Goal: Task Accomplishment & Management: Manage account settings

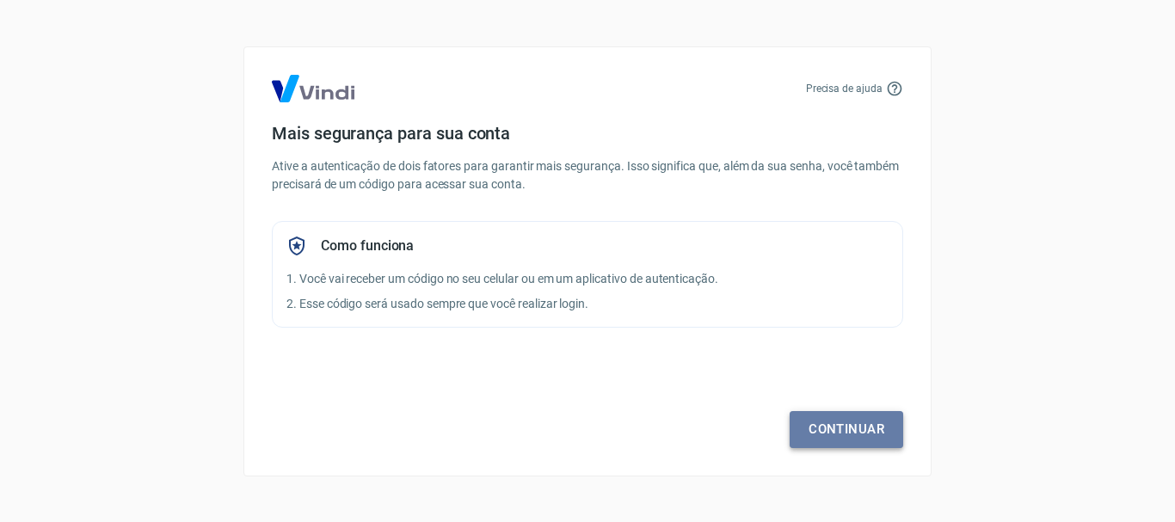
click at [832, 430] on link "Continuar" at bounding box center [847, 429] width 114 height 36
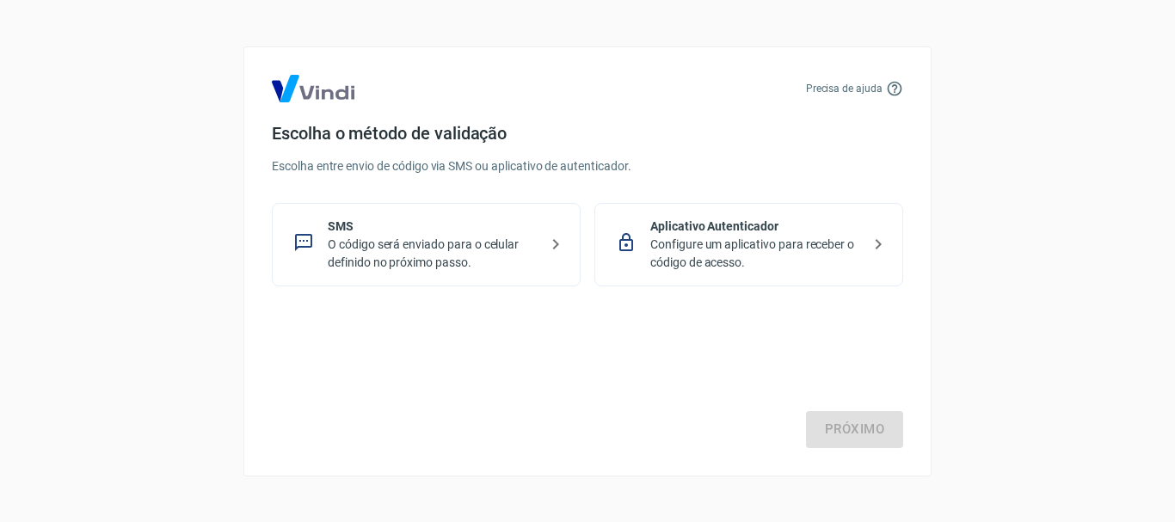
click at [410, 254] on p "O código será enviado para o celular definido no próximo passo." at bounding box center [433, 254] width 211 height 36
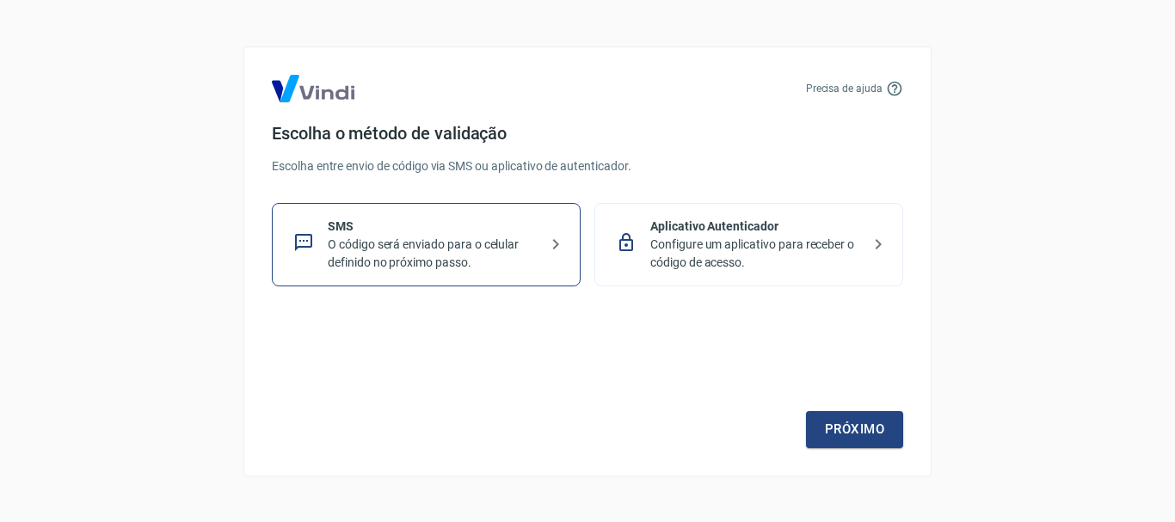
click at [636, 241] on icon at bounding box center [626, 242] width 21 height 21
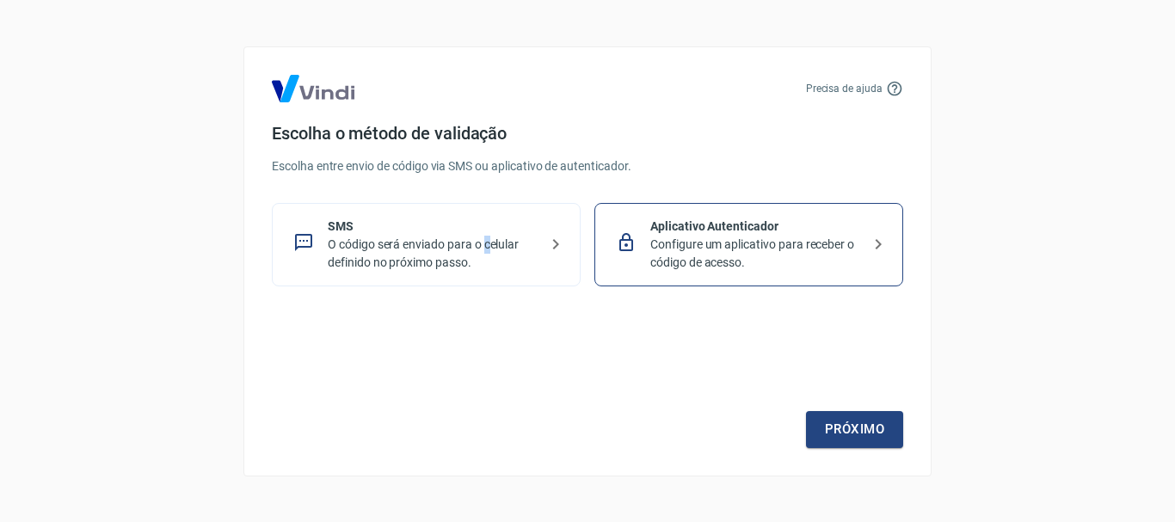
click at [489, 241] on p "O código será enviado para o celular definido no próximo passo." at bounding box center [433, 254] width 211 height 36
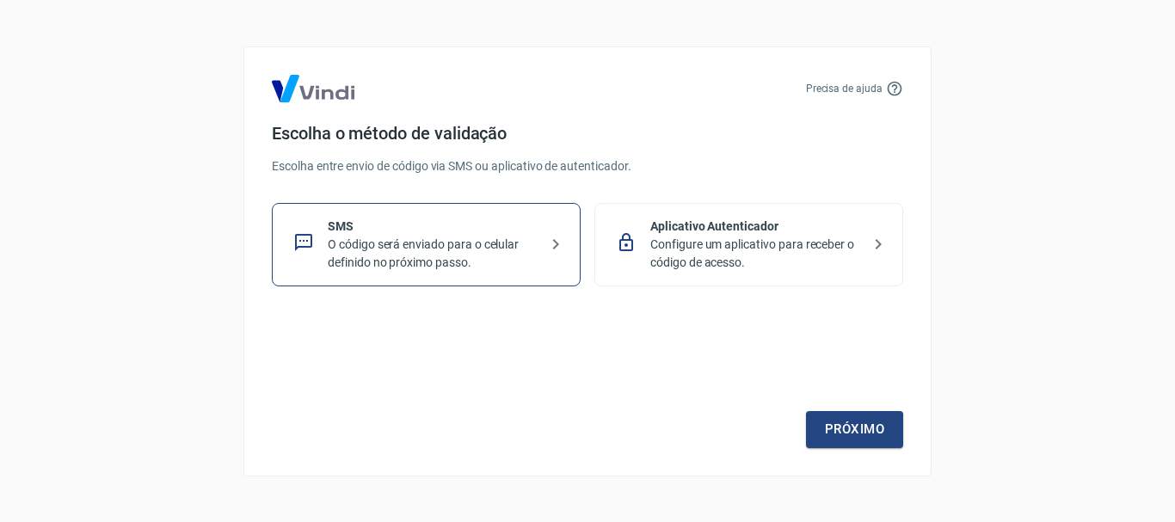
click at [680, 240] on p "Configure um aplicativo para receber o código de acesso." at bounding box center [755, 254] width 211 height 36
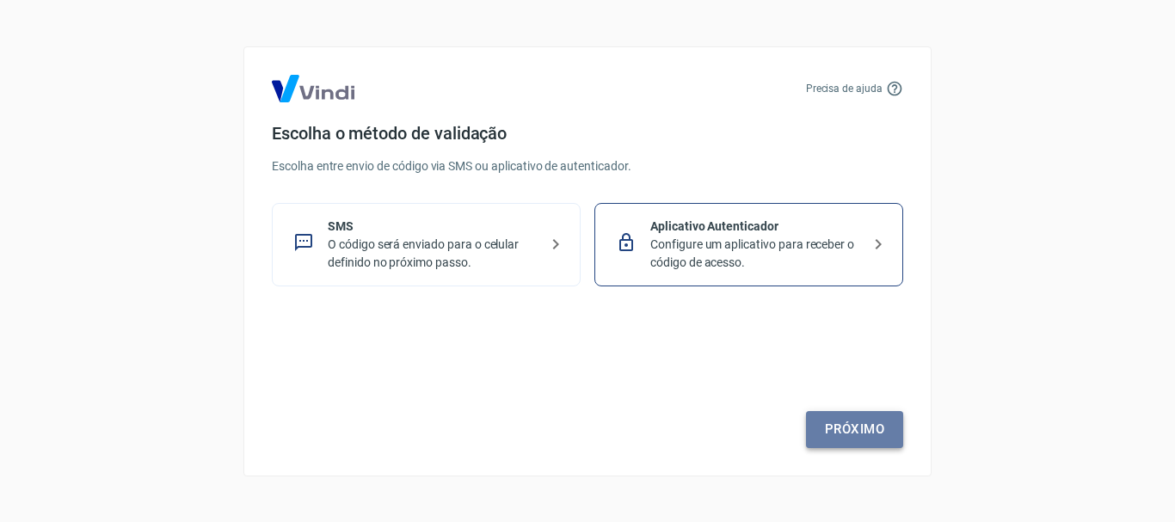
click at [834, 425] on link "Próximo" at bounding box center [854, 429] width 97 height 36
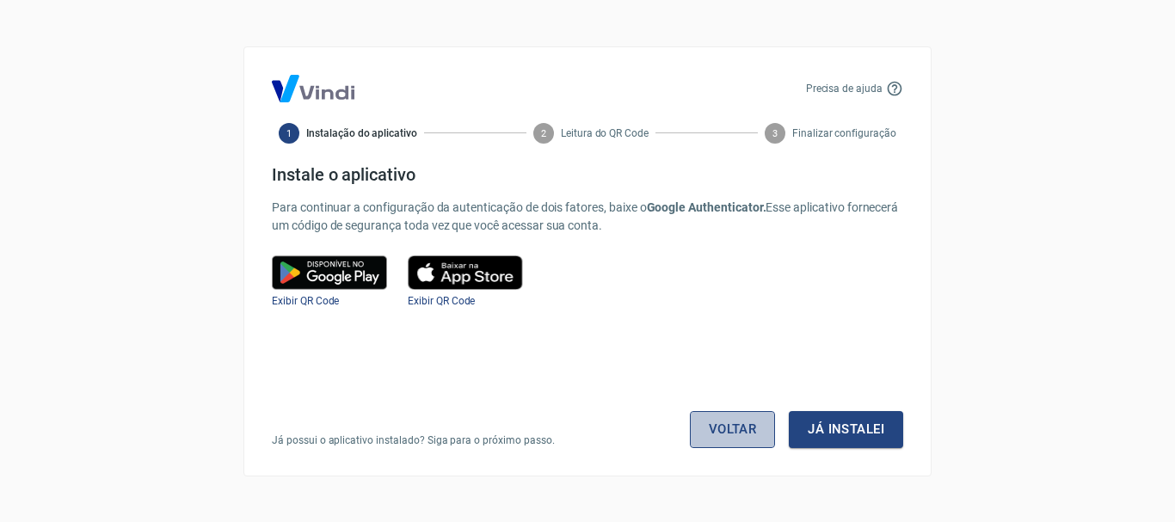
click at [713, 415] on link "Voltar" at bounding box center [733, 429] width 86 height 36
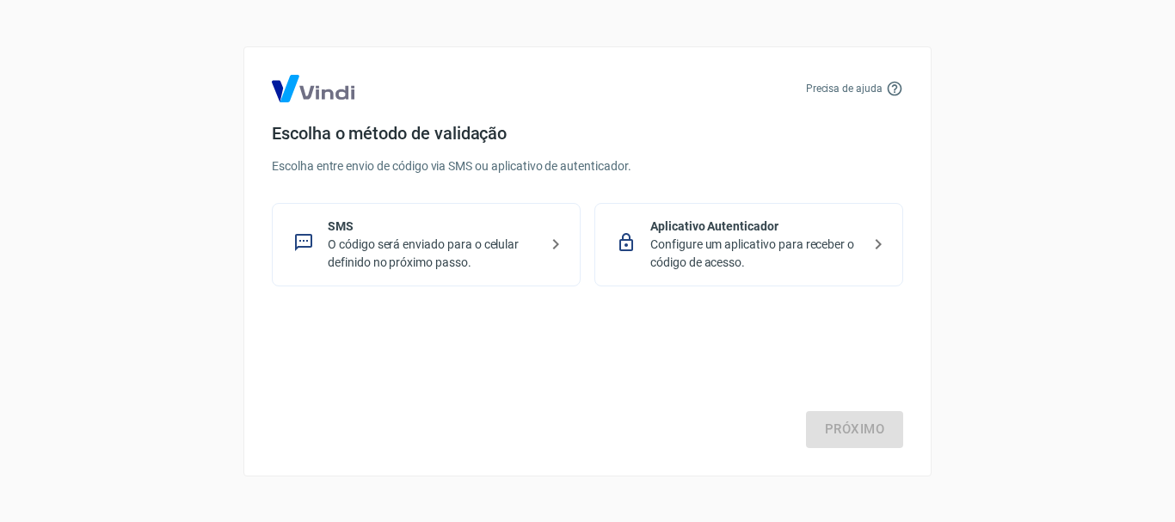
click at [408, 230] on p "SMS" at bounding box center [433, 227] width 211 height 18
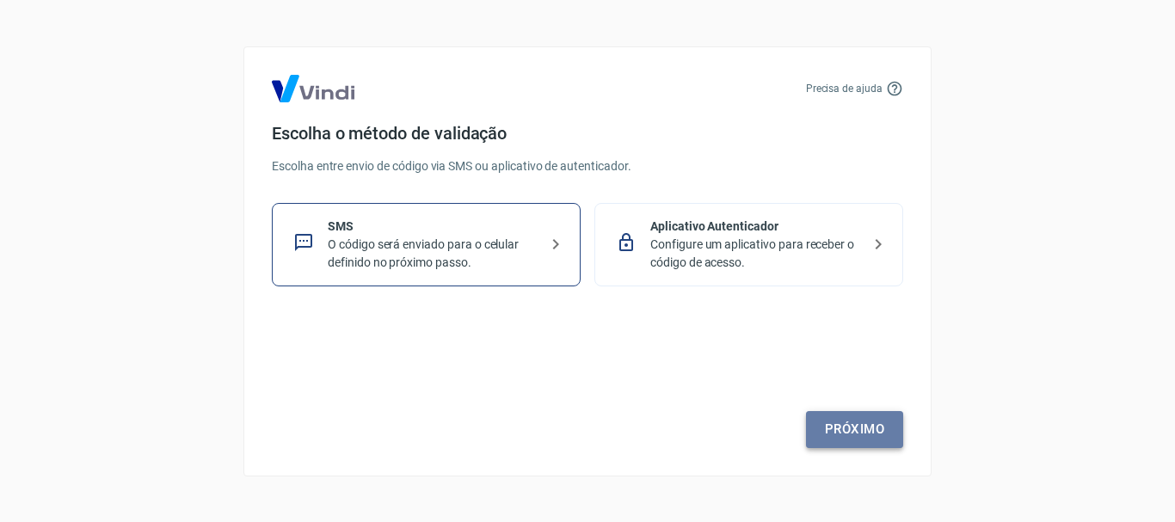
click at [861, 447] on link "Próximo" at bounding box center [854, 429] width 97 height 36
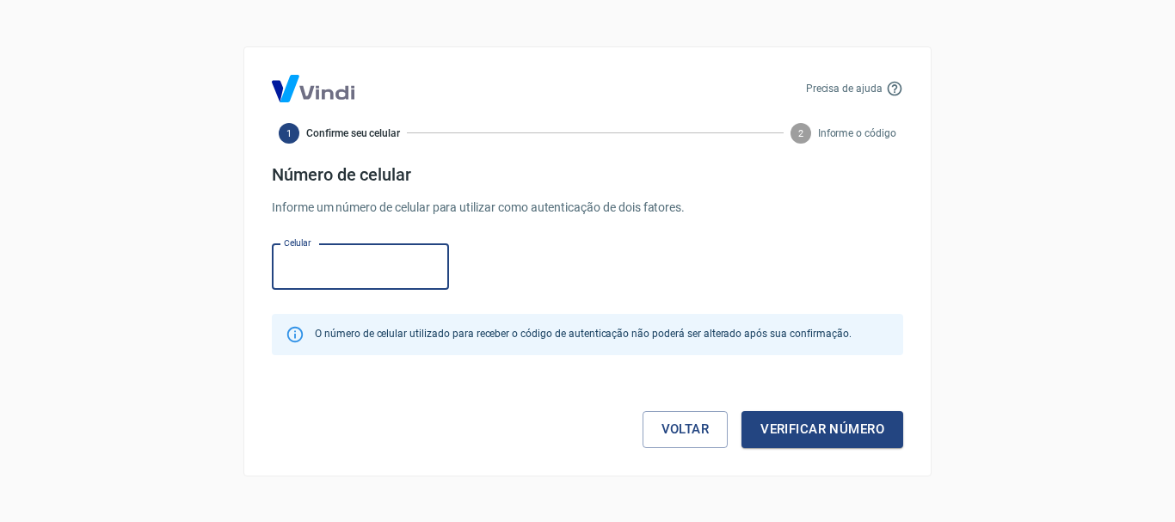
click at [317, 268] on input "Celular" at bounding box center [360, 267] width 177 height 46
type input "[PHONE_NUMBER]"
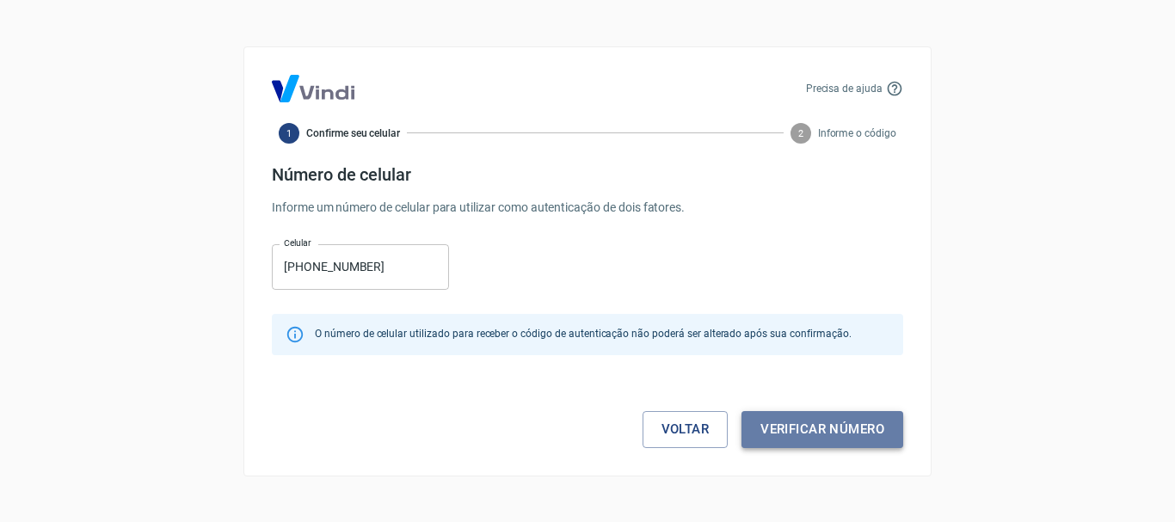
click at [864, 413] on button "Verificar número" at bounding box center [823, 429] width 162 height 36
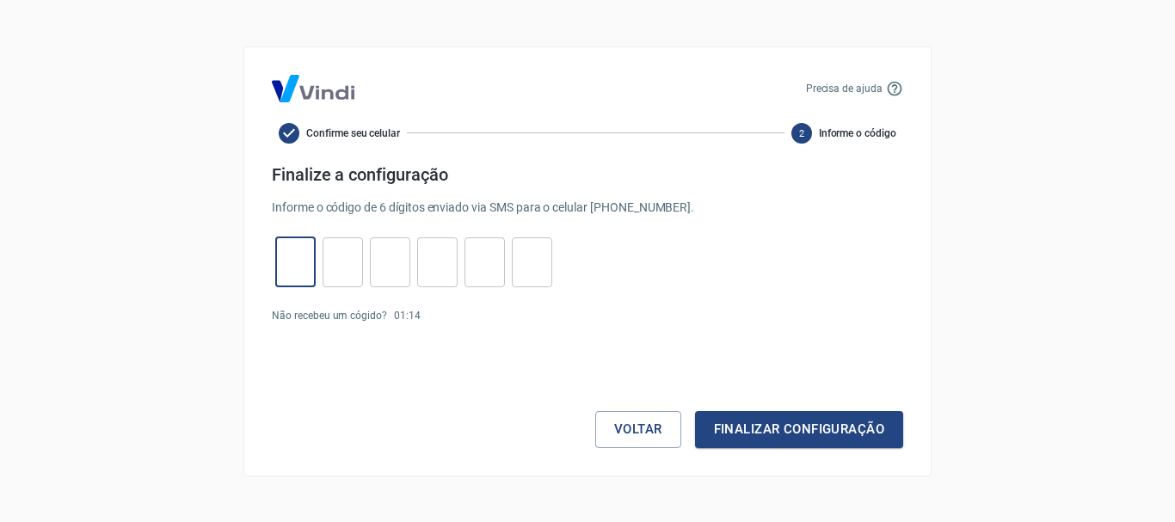
click at [307, 277] on input "tel" at bounding box center [295, 261] width 40 height 37
type input "9"
type input "8"
type input "3"
type input "6"
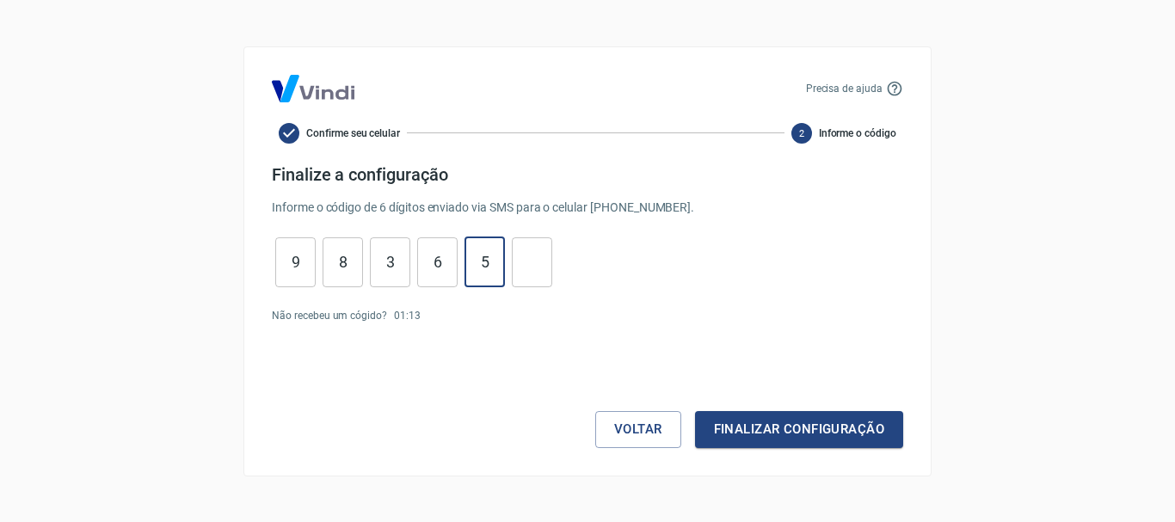
type input "5"
type input "8"
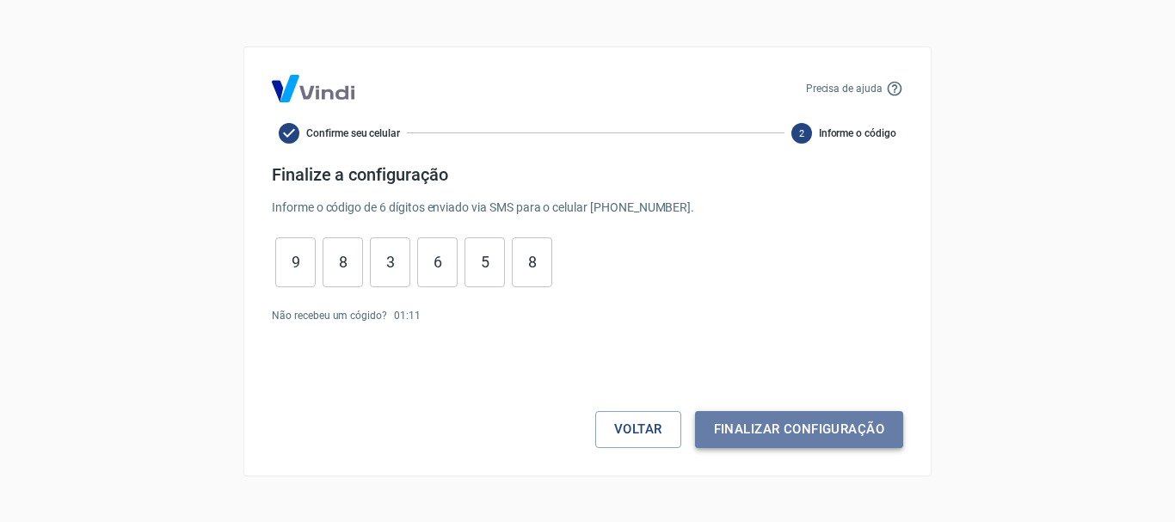
click at [739, 426] on button "Finalizar configuração" at bounding box center [799, 429] width 208 height 36
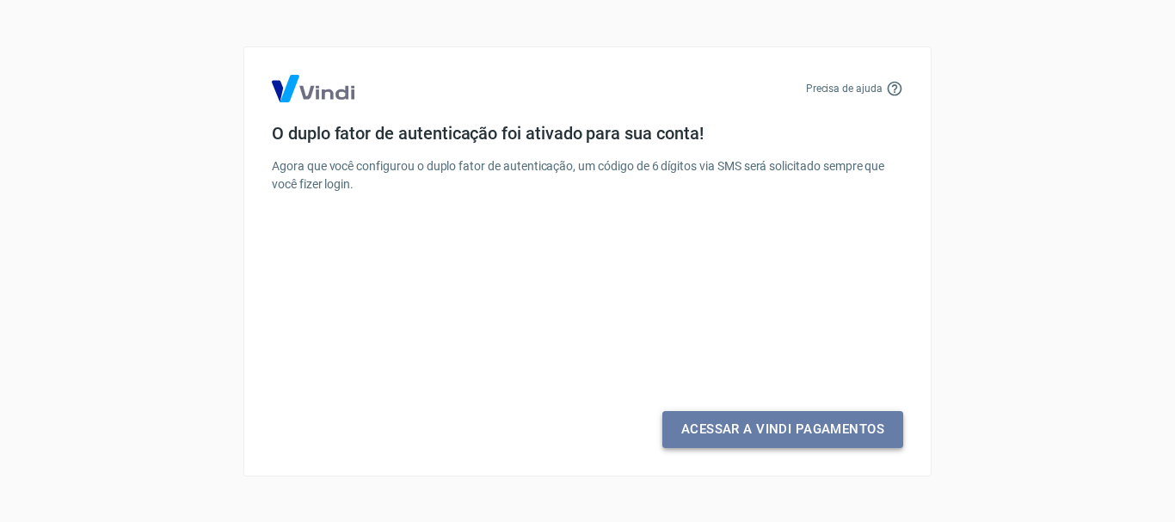
click at [725, 429] on link "Acessar a Vindi Pagamentos" at bounding box center [782, 429] width 241 height 36
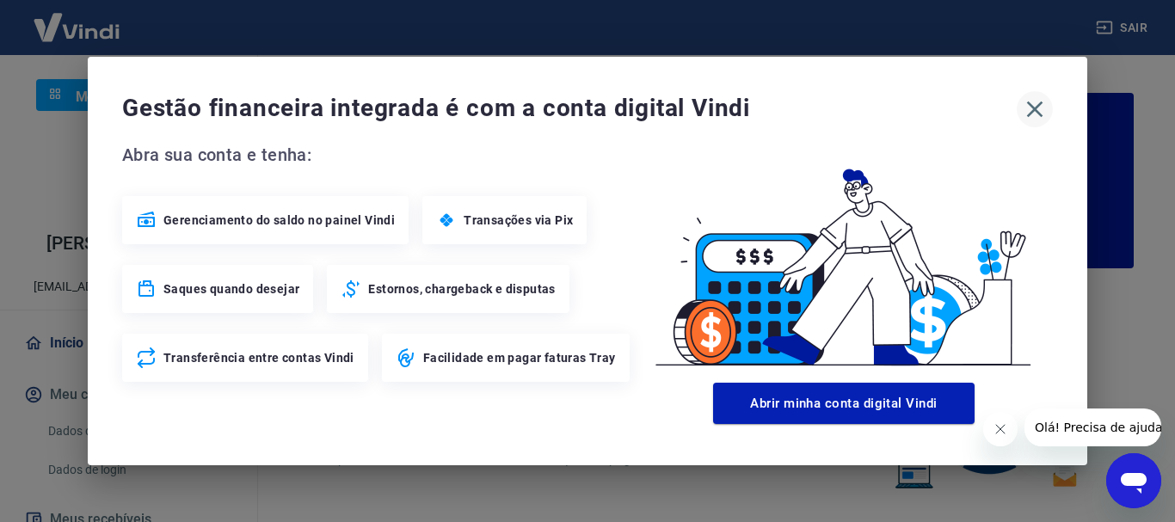
click at [1039, 102] on icon "button" at bounding box center [1035, 110] width 28 height 28
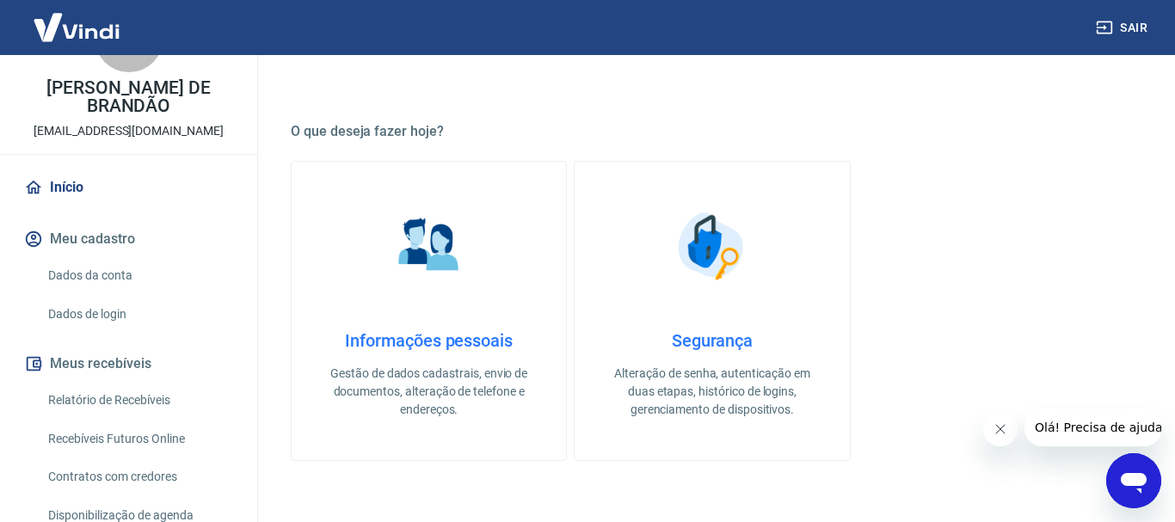
scroll to position [182, 0]
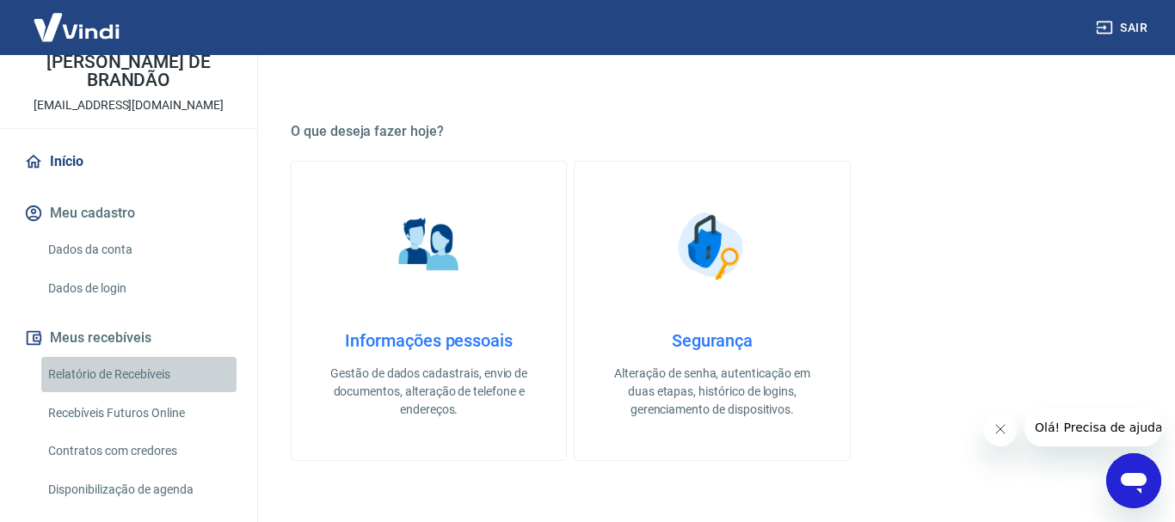
click at [89, 379] on link "Relatório de Recebíveis" at bounding box center [138, 374] width 195 height 35
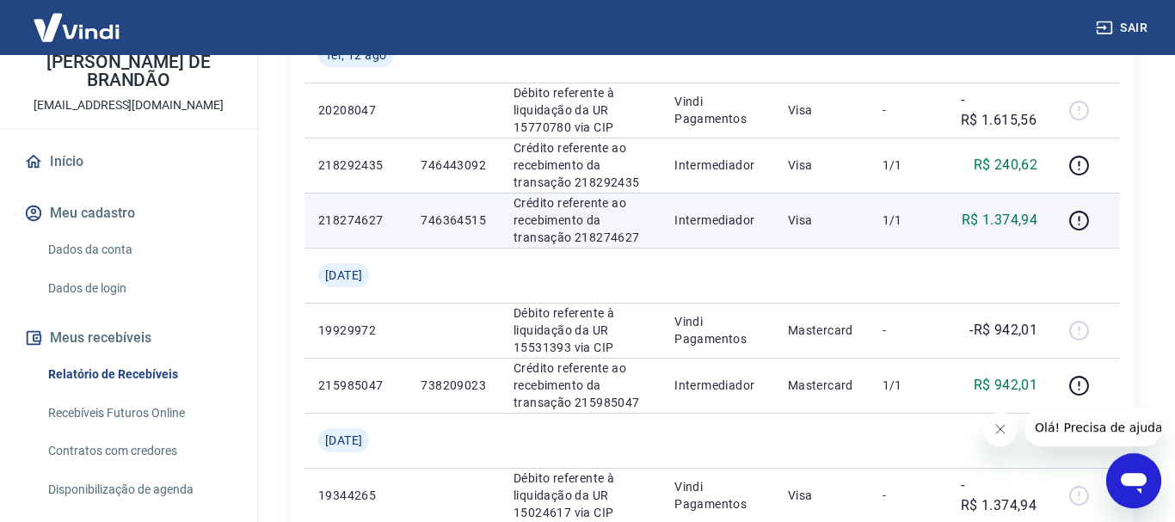
scroll to position [351, 0]
